Goal: Check status: Check status

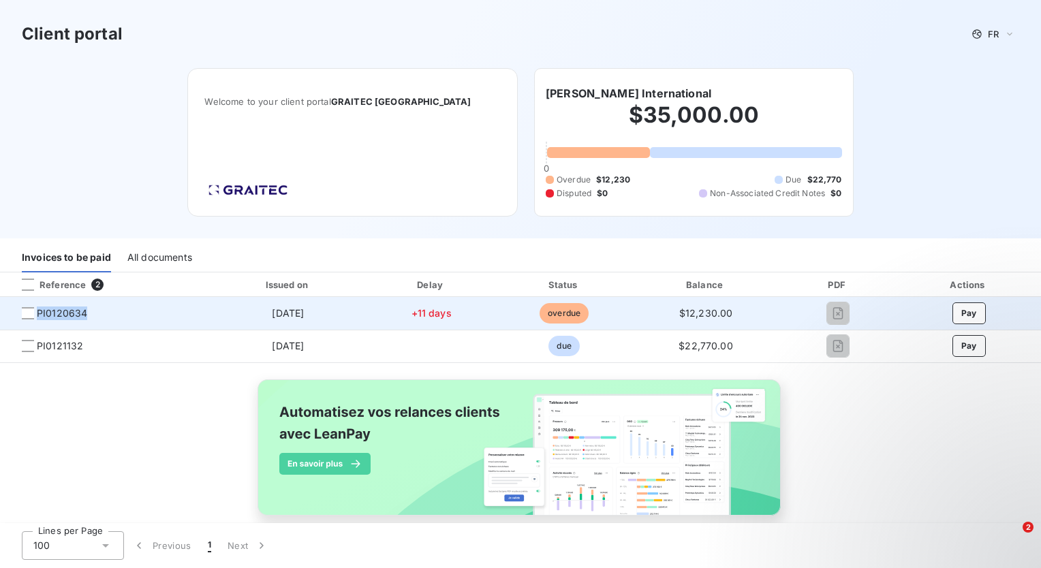
drag, startPoint x: 94, startPoint y: 318, endPoint x: 38, endPoint y: 307, distance: 57.1
click at [38, 307] on span "PI0120634" at bounding box center [105, 314] width 188 height 14
drag, startPoint x: 38, startPoint y: 307, endPoint x: 53, endPoint y: 312, distance: 16.0
copy span "PI0120634"
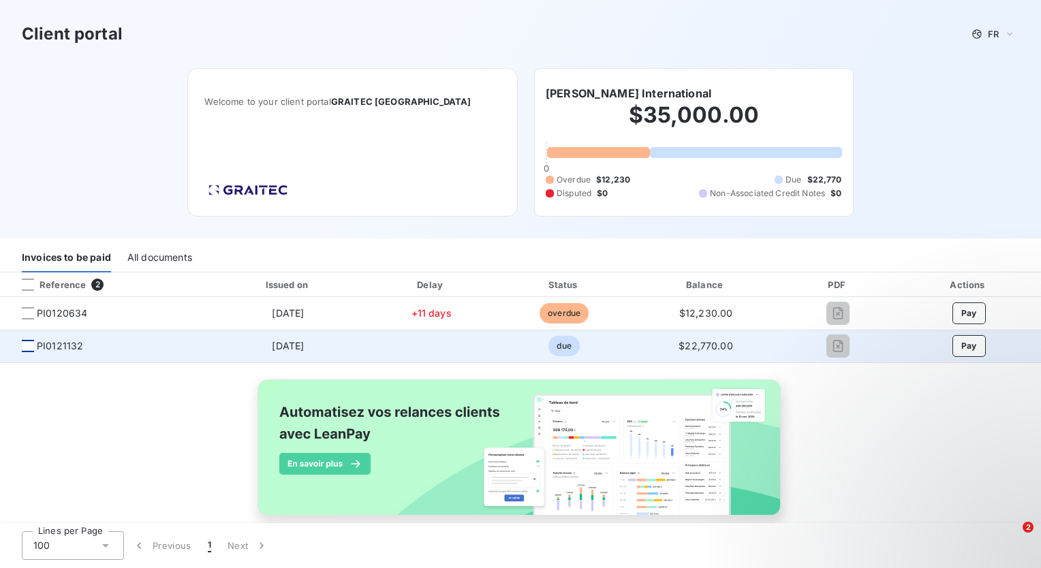
click at [25, 350] on div at bounding box center [28, 346] width 12 height 12
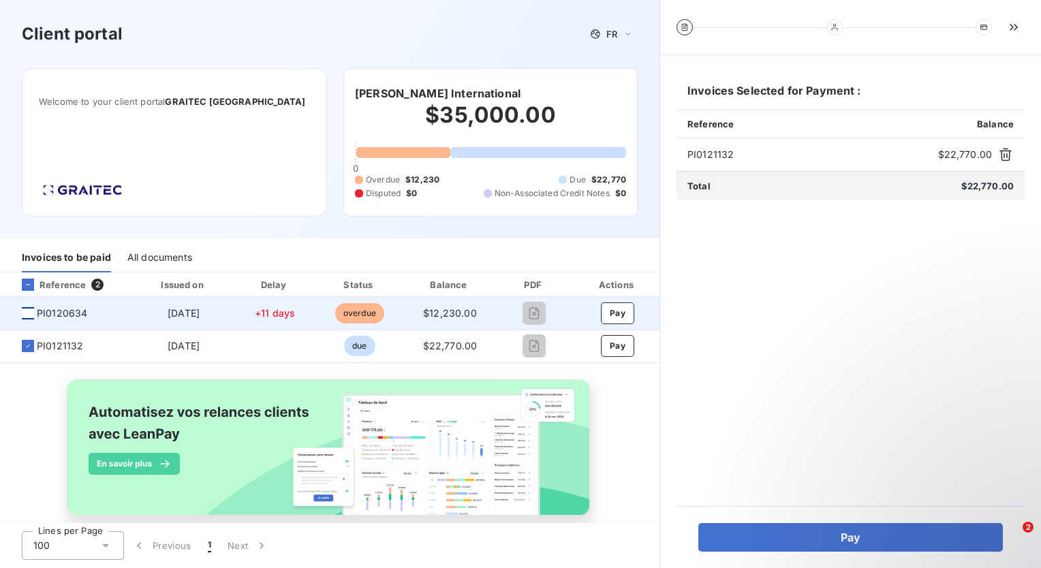
click at [25, 315] on div at bounding box center [28, 313] width 12 height 12
